Goal: Transaction & Acquisition: Purchase product/service

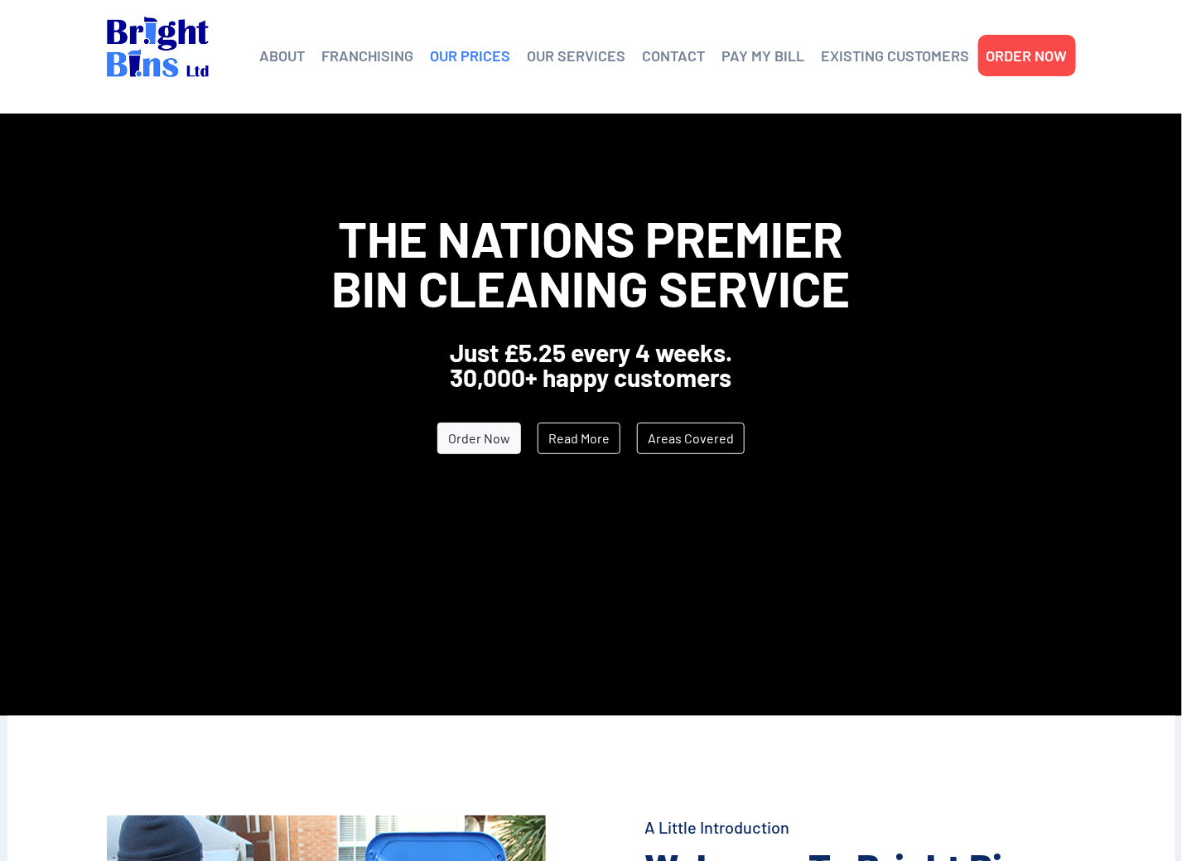
click at [464, 62] on link "OUR PRICES" at bounding box center [471, 55] width 80 height 25
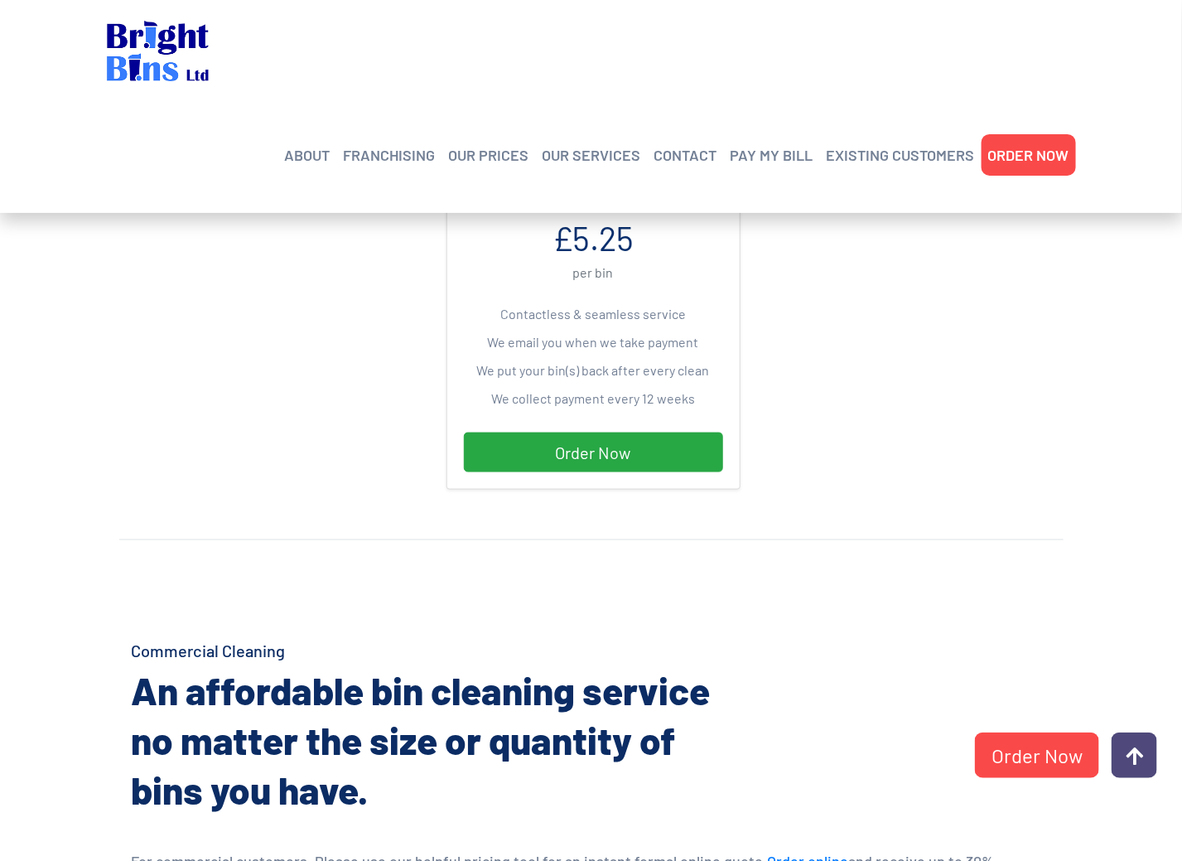
scroll to position [461, 0]
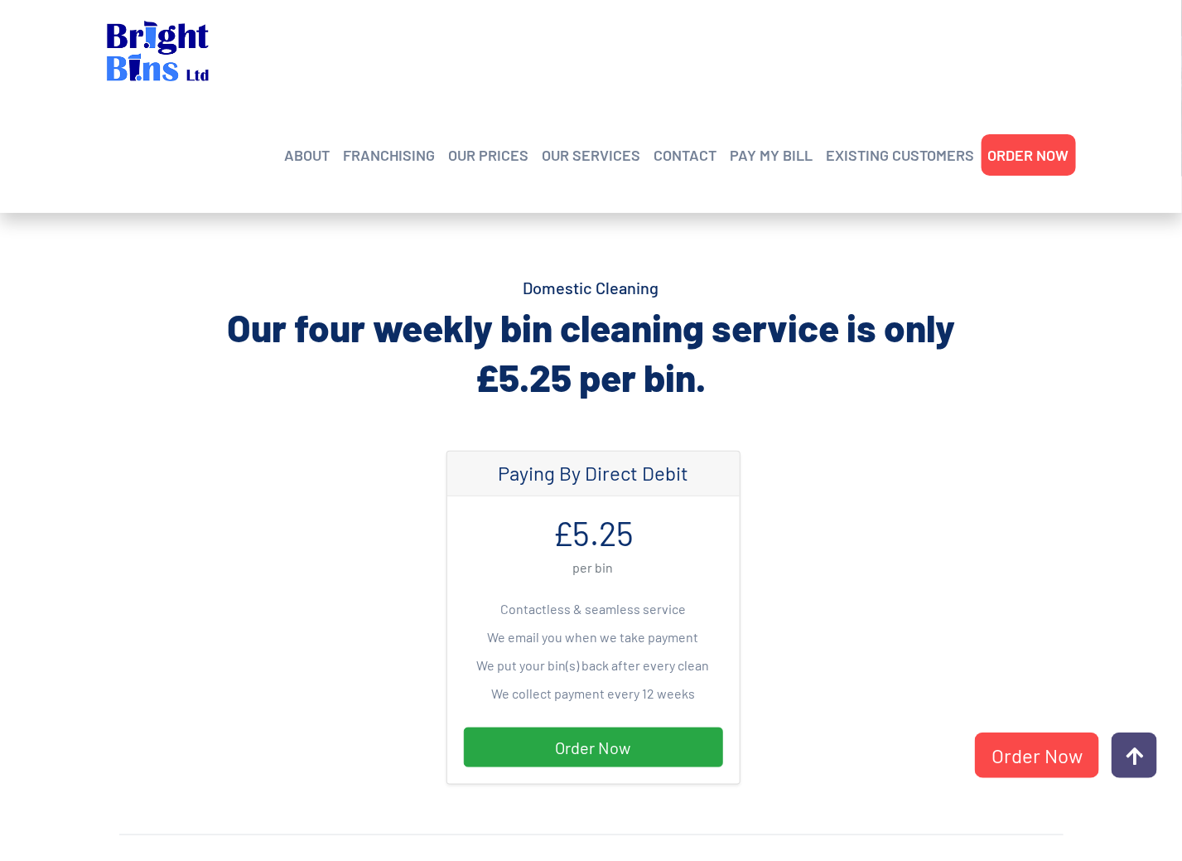
scroll to position [331, 0]
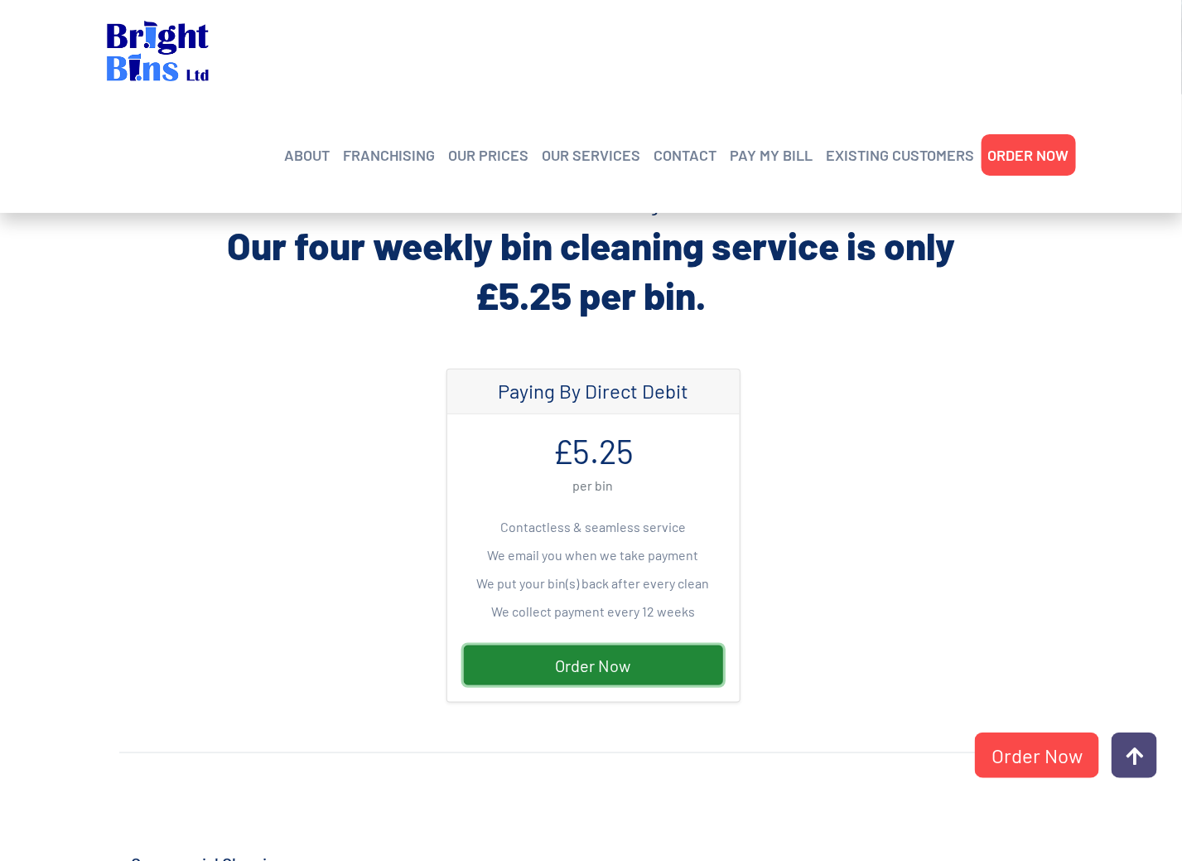
click at [592, 668] on link "Order Now" at bounding box center [593, 665] width 259 height 40
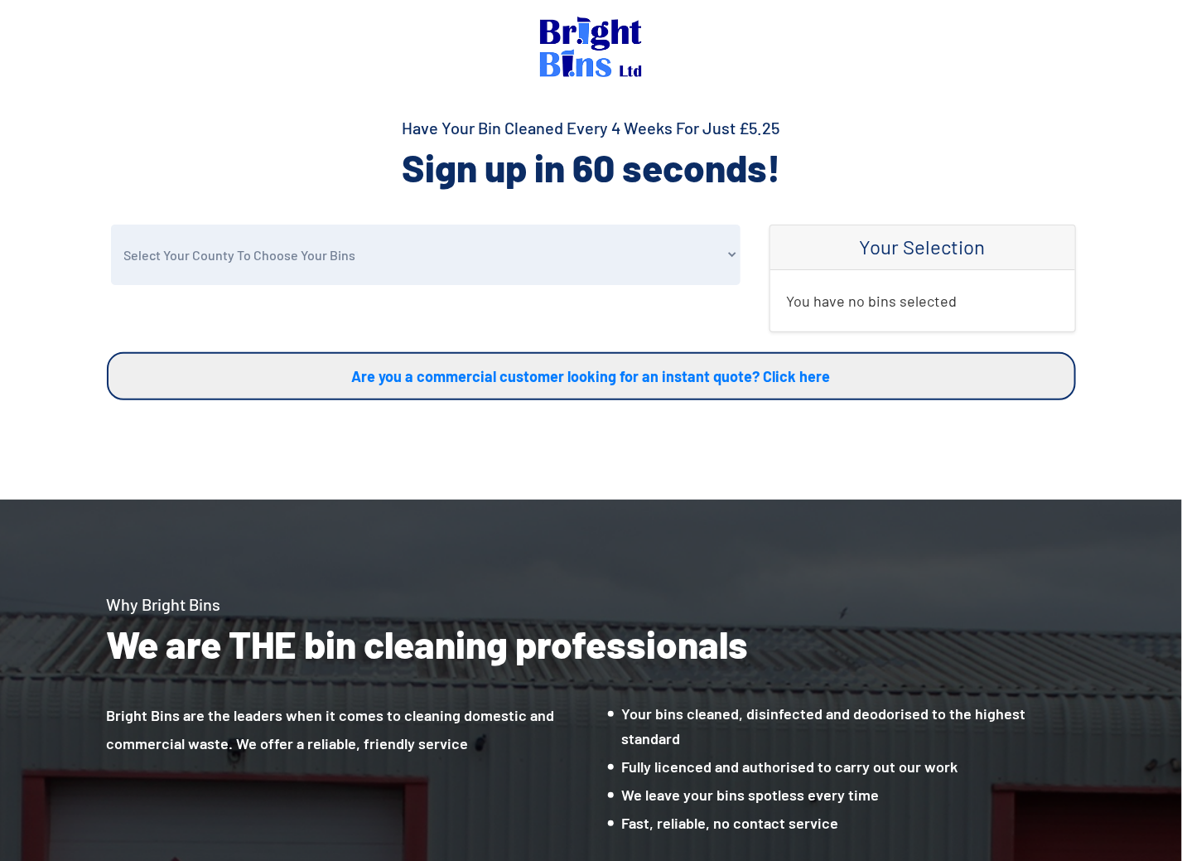
click at [727, 258] on select "Select Your County To Choose Your Bins Cheshire Conwy Denbighshire Flintshire S…" at bounding box center [426, 254] width 630 height 60
select select "Flintshire"
click at [111, 224] on select "Select Your County To Choose Your Bins Cheshire Conwy Denbighshire Flintshire S…" at bounding box center [426, 254] width 630 height 60
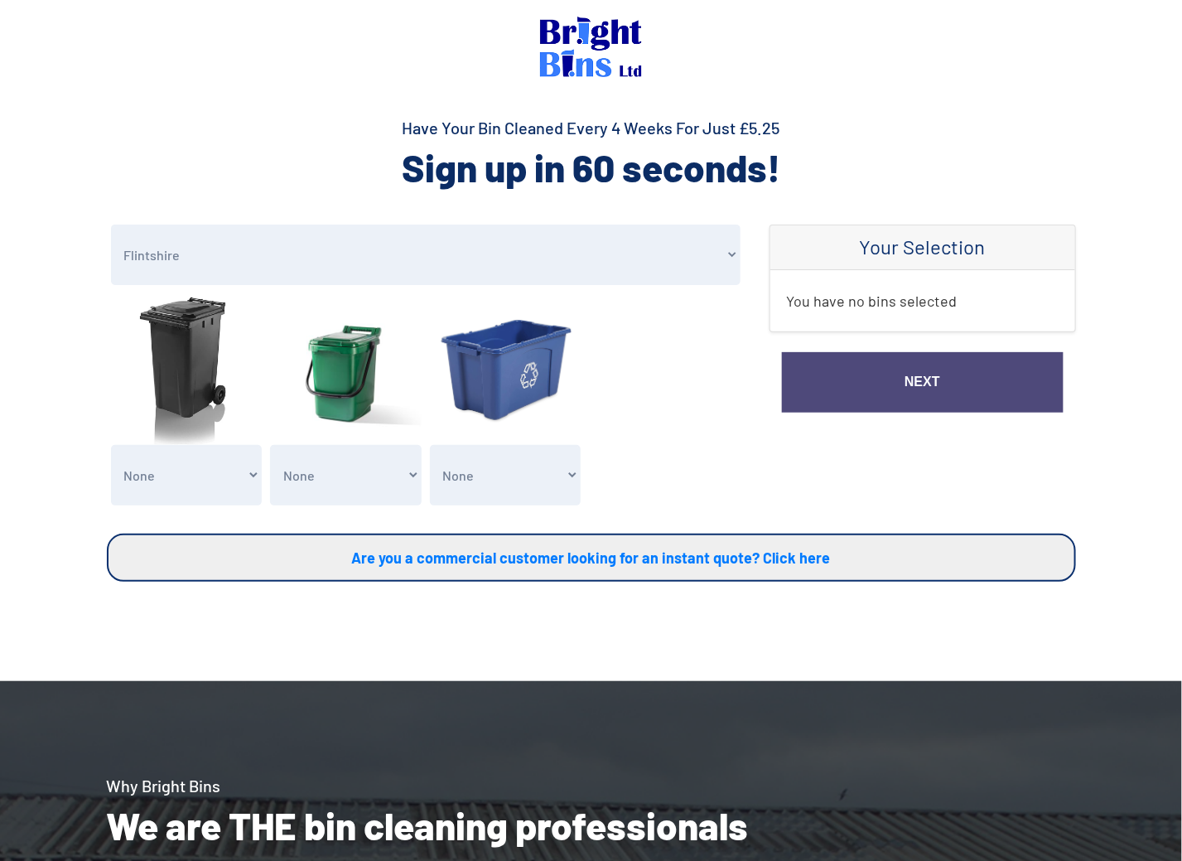
click at [247, 474] on select "None General Waste Bin - X1 (£5.25) General Waste Bin - X2 (£10.50) General Was…" at bounding box center [187, 475] width 152 height 60
select select "1"
click at [111, 445] on select "None General Waste Bin - X1 (£5.25) General Waste Bin - X2 (£10.50) General Was…" at bounding box center [187, 475] width 152 height 60
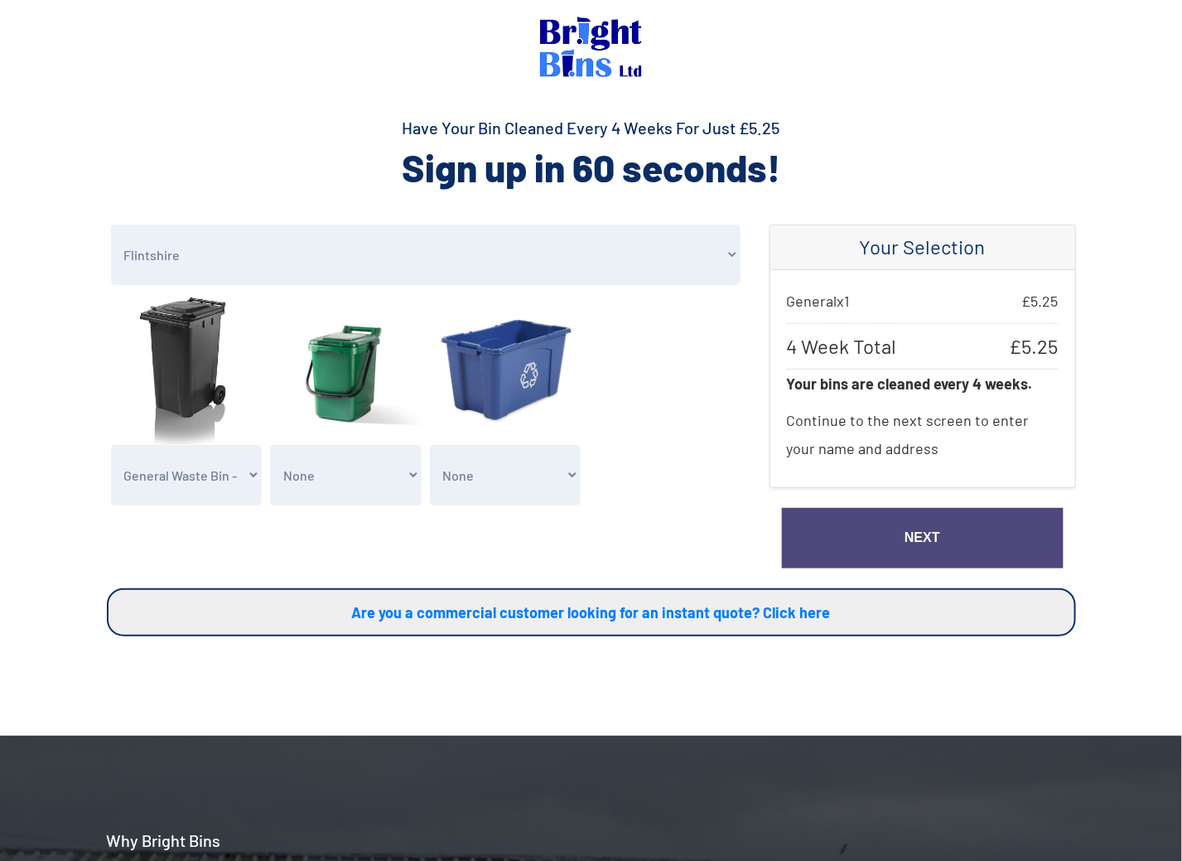
click at [324, 492] on select "None Clean my 1 Food Waste Bin - £2.00 Clean my 2 Food Waste Bins - £4.00 Clean…" at bounding box center [346, 475] width 152 height 60
select select "1"
click at [270, 445] on select "None Clean my 1 Food Waste Bin - £2.00 Clean my 2 Food Waste Bins - £4.00 Clean…" at bounding box center [346, 475] width 152 height 60
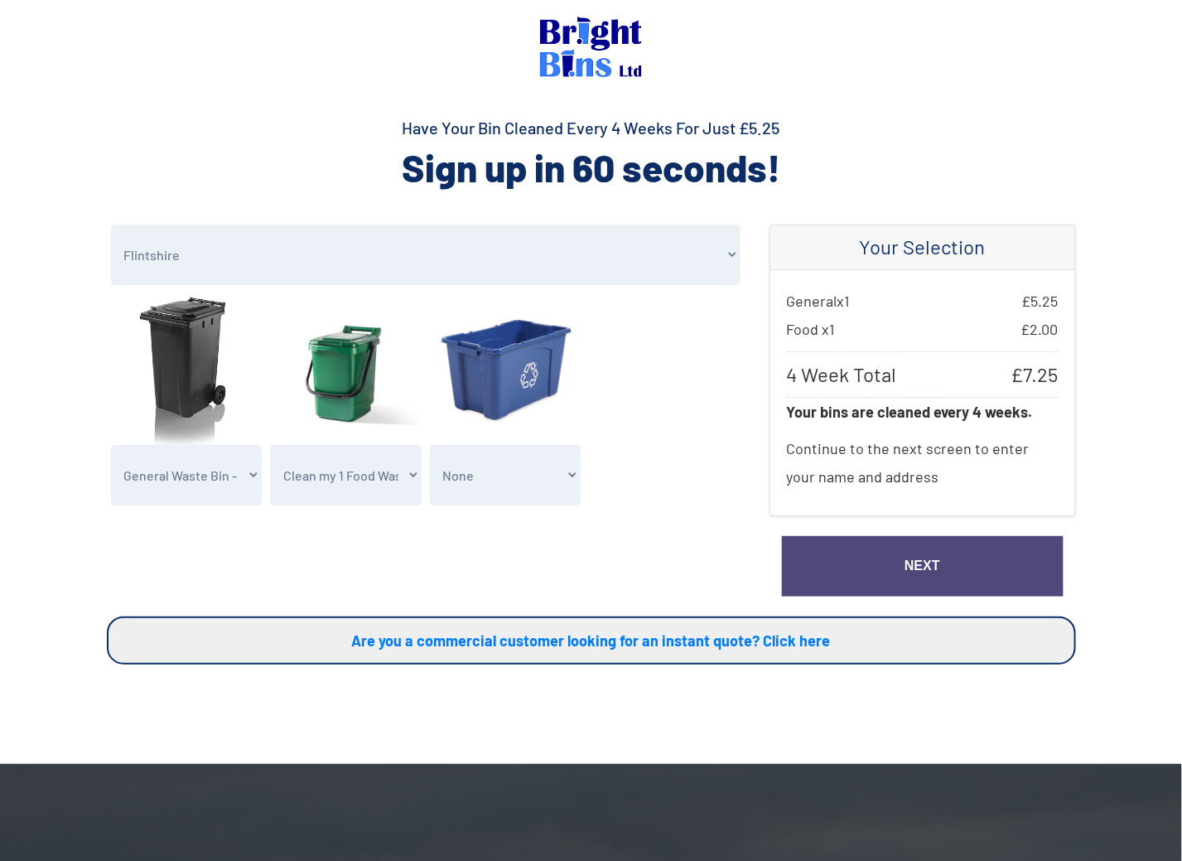
click at [459, 486] on select "None Clean my 1 Recycling Waste Bin - £1.00 Clean my 2 Recycling Waste Bins - £…" at bounding box center [506, 475] width 152 height 60
click at [254, 480] on select "None General Waste Bin - X1 (£5.25) General Waste Bin - X2 (£10.50) General Was…" at bounding box center [187, 475] width 152 height 60
click at [322, 483] on select "None Clean my 1 Food Waste Bin - £2.00 Clean my 2 Food Waste Bins - £4.00 Clean…" at bounding box center [346, 475] width 152 height 60
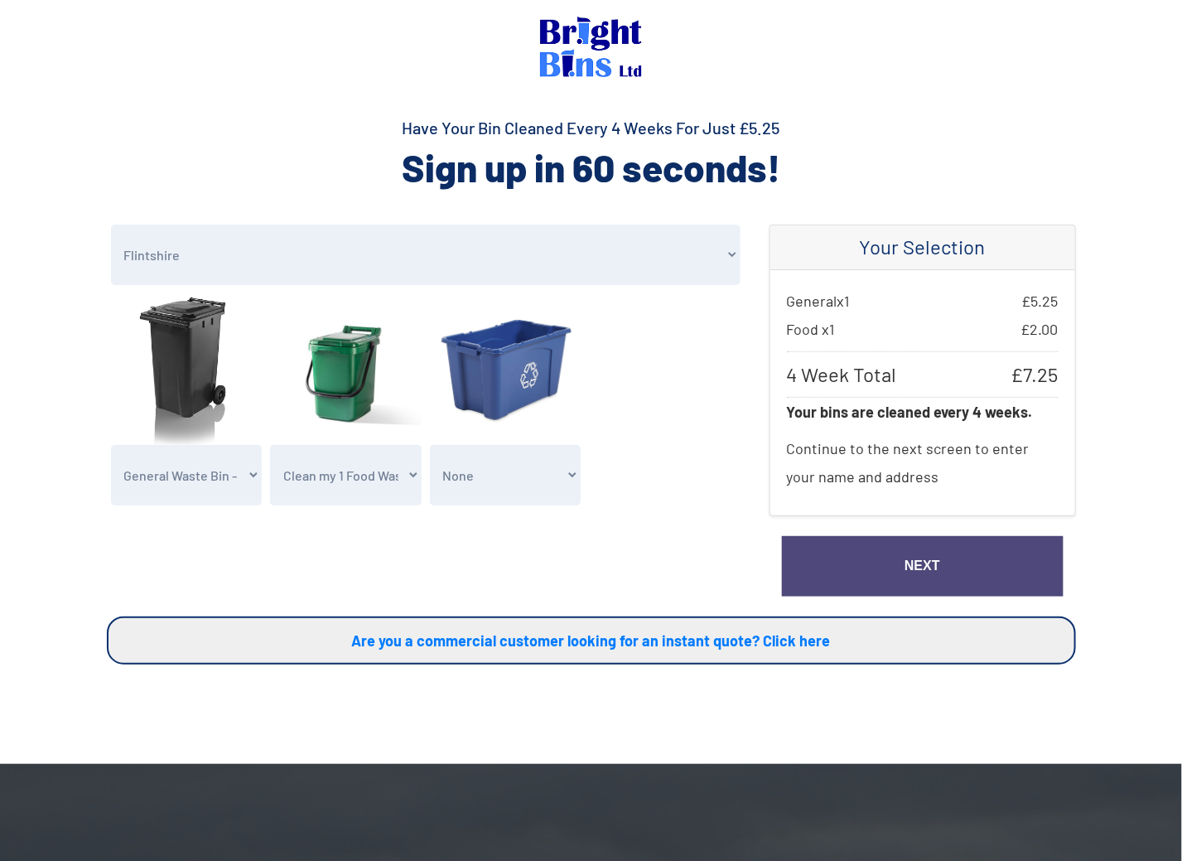
click at [322, 482] on select "None Clean my 1 Food Waste Bin - £2.00 Clean my 2 Food Waste Bins - £4.00 Clean…" at bounding box center [346, 475] width 152 height 60
click at [466, 475] on select "None Clean my 1 Recycling Waste Bin - £1.00 Clean my 2 Recycling Waste Bins - £…" at bounding box center [506, 475] width 152 height 60
click at [918, 562] on link "Next" at bounding box center [923, 566] width 282 height 60
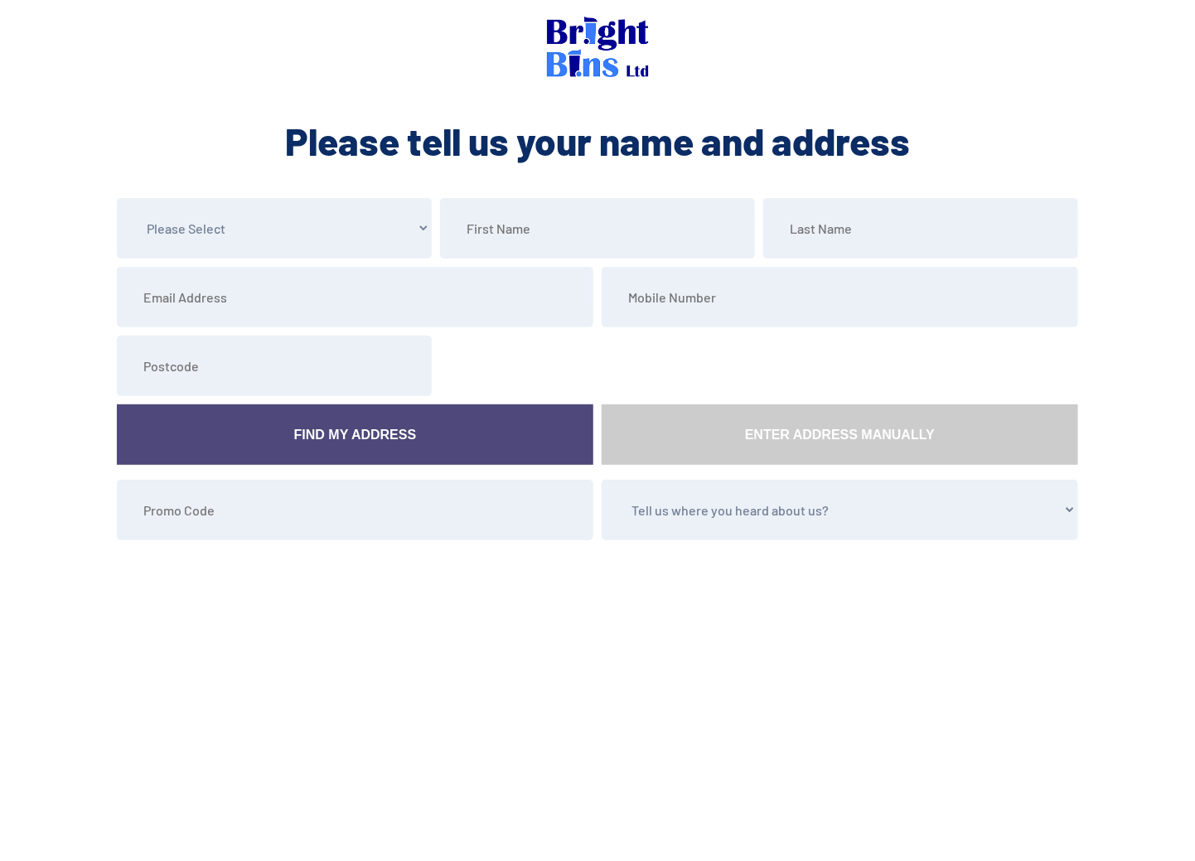
click at [420, 235] on select "Please Select Mr Mrs Miss Ms Dr [PERSON_NAME]" at bounding box center [274, 228] width 315 height 60
select select "Miss"
click at [117, 198] on select "Please Select Mr Mrs Miss Ms Dr [PERSON_NAME]" at bounding box center [274, 228] width 315 height 60
